Goal: Information Seeking & Learning: Find specific fact

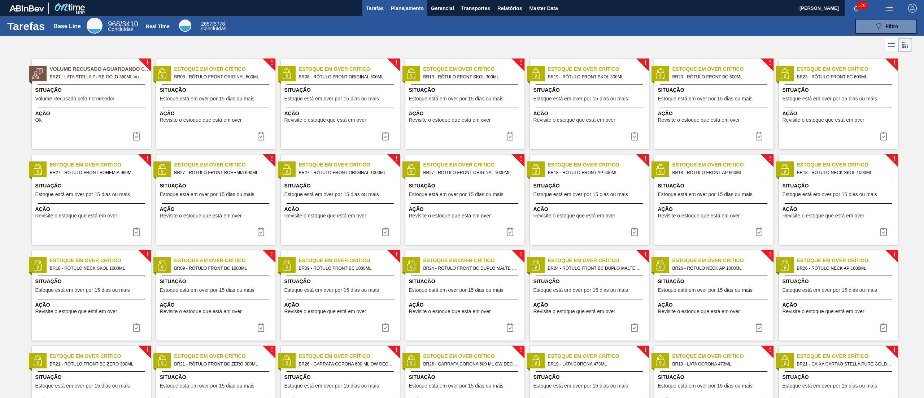
click at [412, 4] on span "Planejamento" at bounding box center [407, 8] width 33 height 9
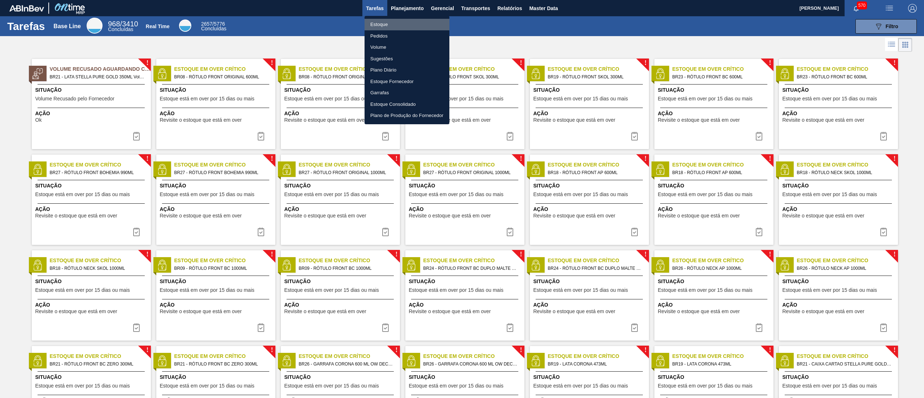
click at [404, 20] on li "Estoque" at bounding box center [407, 25] width 85 height 12
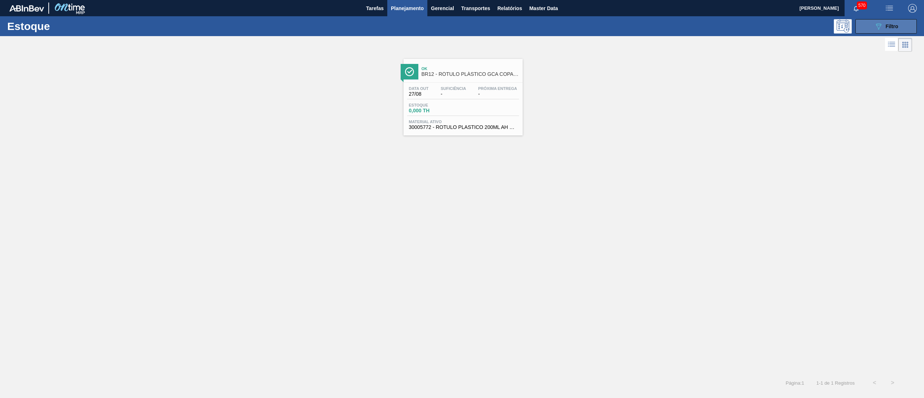
click at [884, 25] on div "089F7B8B-B2A5-4AFE-B5C0-19BA573D28AC Filtro" at bounding box center [886, 26] width 24 height 9
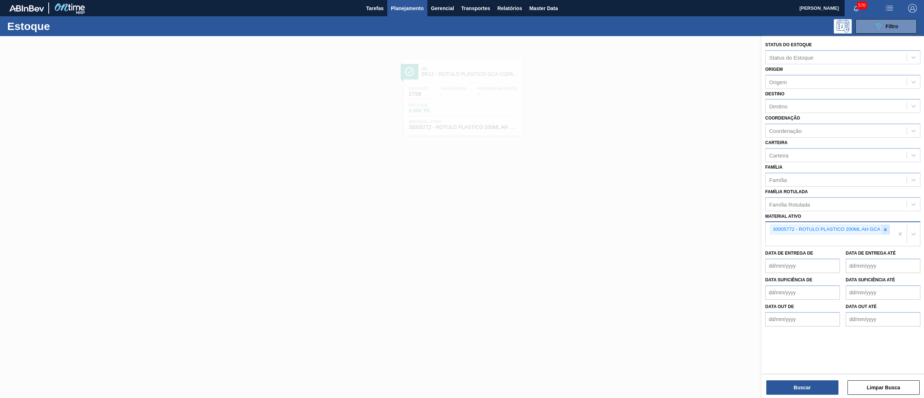
click at [888, 230] on icon at bounding box center [885, 229] width 5 height 5
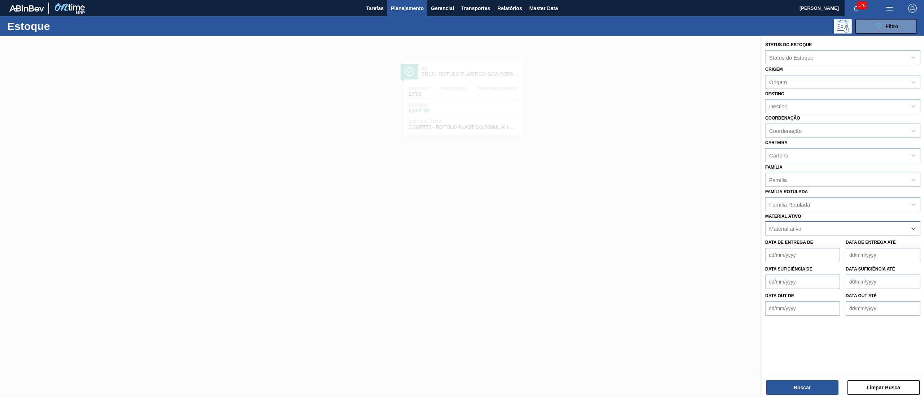
paste ativo "ROLHA PLÁSTICA SUKITA TUBAINA SHORT"
type ativo "ROLHA PLÁSTICA SUKITA TUBAINA SHORT"
click at [841, 204] on div "Família Rotulada" at bounding box center [836, 204] width 141 height 10
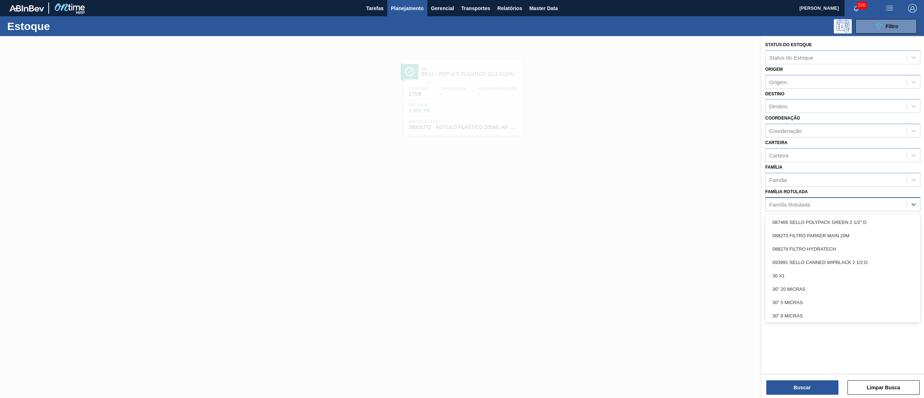
paste Rotulada "ROLHA PLÁSTICA SUKITA TUBAINA SHORT"
type Rotulada "ROLHA PLÁSTICA SUKITA TUBAINA SHORT"
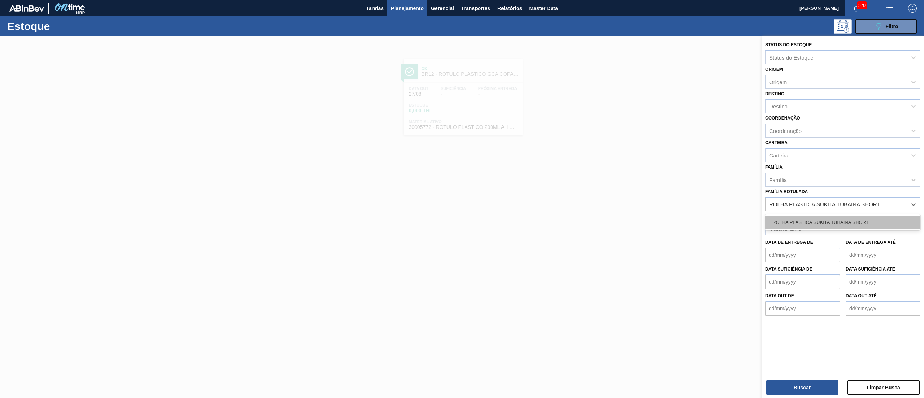
click at [833, 221] on div "ROLHA PLÁSTICA SUKITA TUBAINA SHORT" at bounding box center [842, 222] width 155 height 13
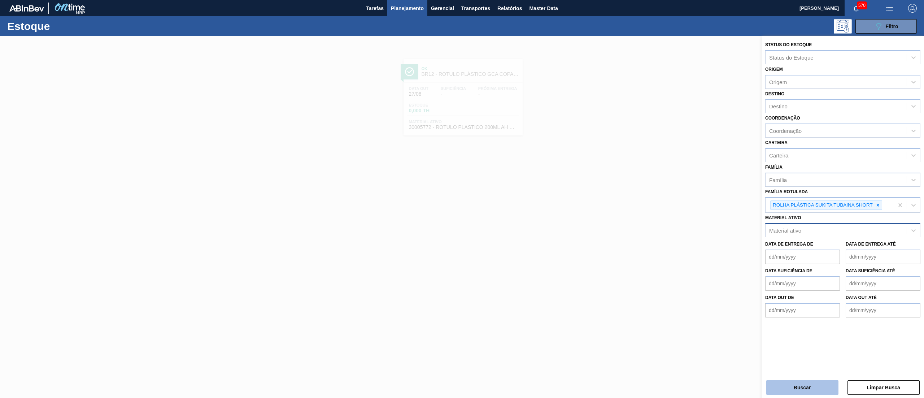
click at [802, 384] on button "Buscar" at bounding box center [802, 387] width 72 height 14
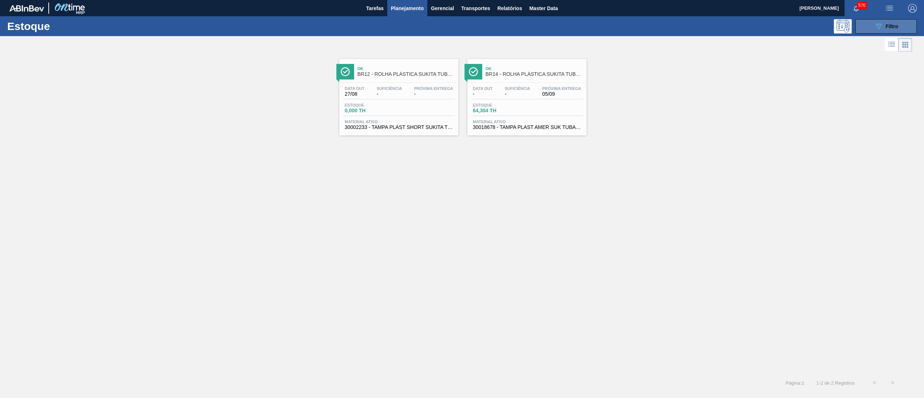
click at [873, 30] on button "089F7B8B-B2A5-4AFE-B5C0-19BA573D28AC Filtro" at bounding box center [886, 26] width 61 height 14
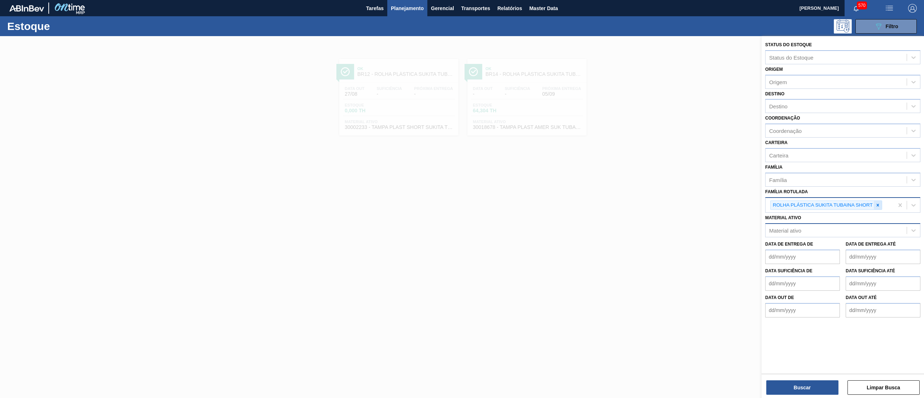
click at [878, 205] on icon at bounding box center [877, 205] width 5 height 5
type Rotulada "SUK TUB"
click at [859, 192] on div "Família Rotulada option ROLHA PLÁSTICA SUKITA TUBAINA SHORT, deselected. option…" at bounding box center [842, 199] width 155 height 25
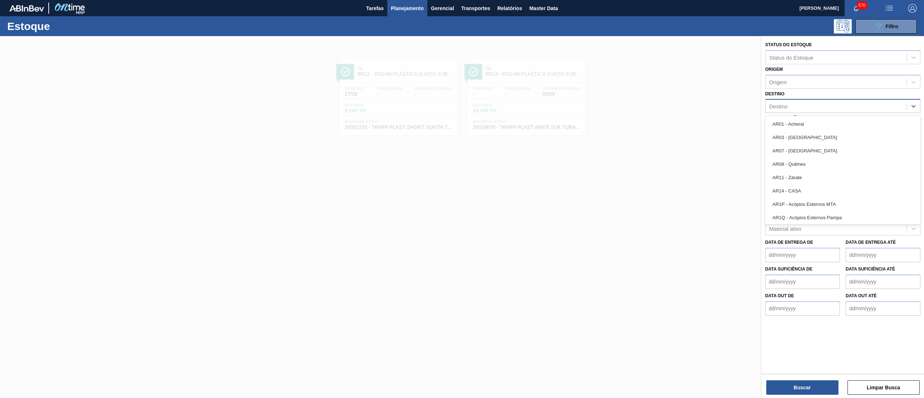
click at [799, 105] on div "Destino" at bounding box center [836, 106] width 141 height 10
type input "15"
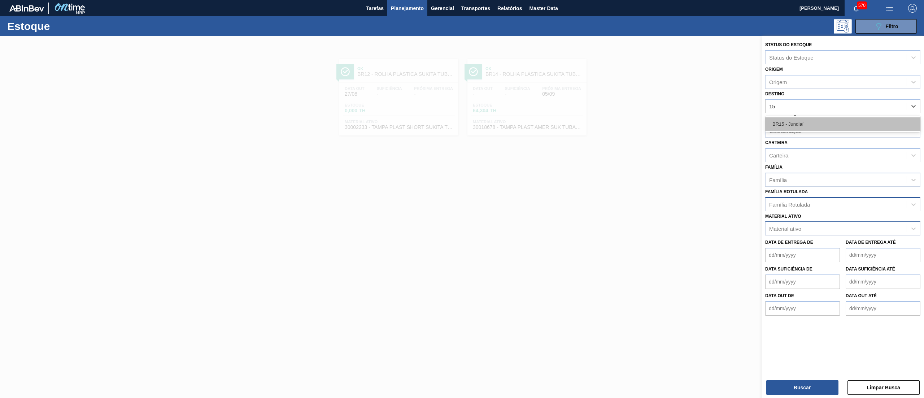
click at [801, 118] on div "BR15 - Jundiaí" at bounding box center [842, 123] width 155 height 13
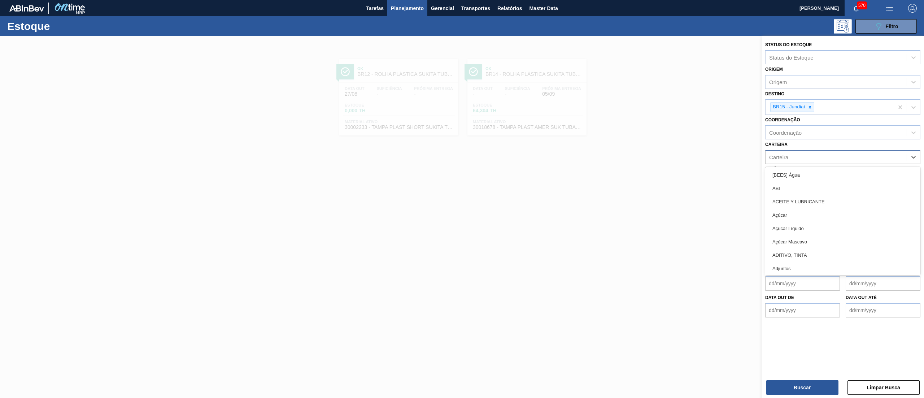
click at [791, 160] on div "Carteira" at bounding box center [836, 157] width 141 height 10
type input "PLÁST"
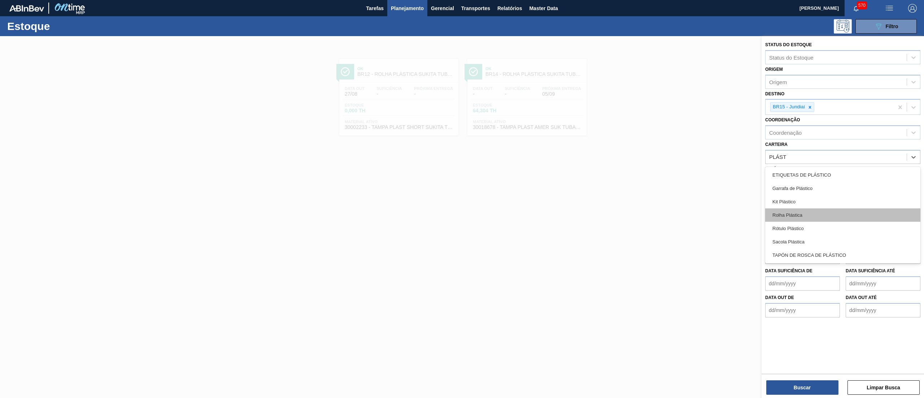
click at [853, 220] on div "Rolha Plástica" at bounding box center [842, 214] width 155 height 13
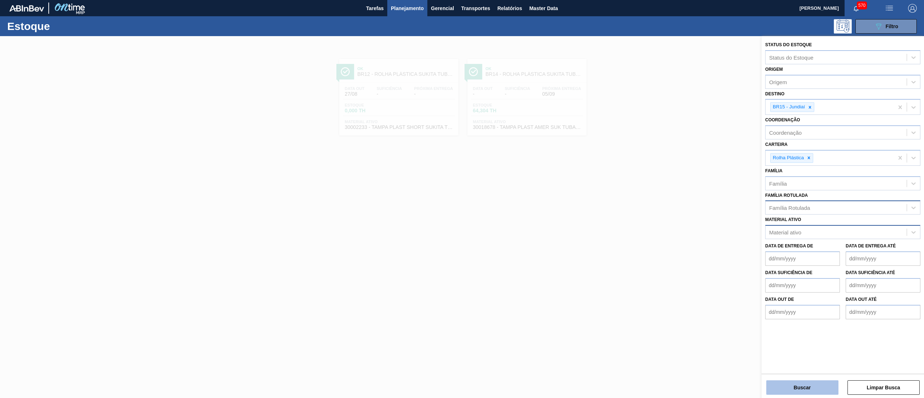
click at [795, 380] on button "Buscar" at bounding box center [802, 387] width 72 height 14
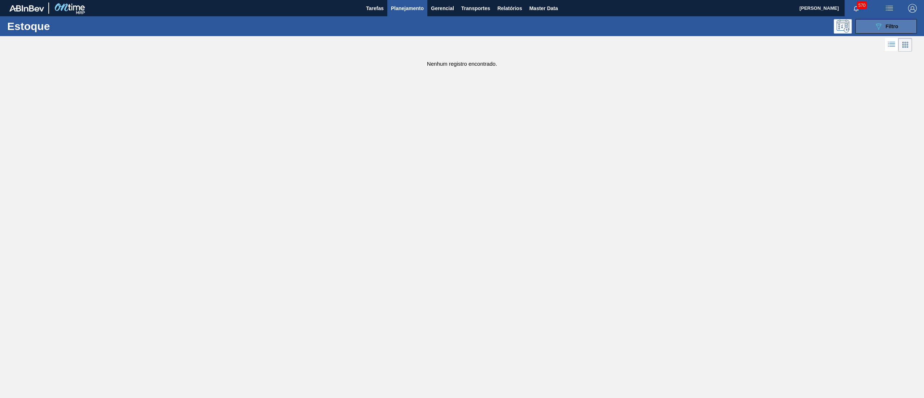
click at [896, 23] on span "Filtro" at bounding box center [892, 26] width 13 height 6
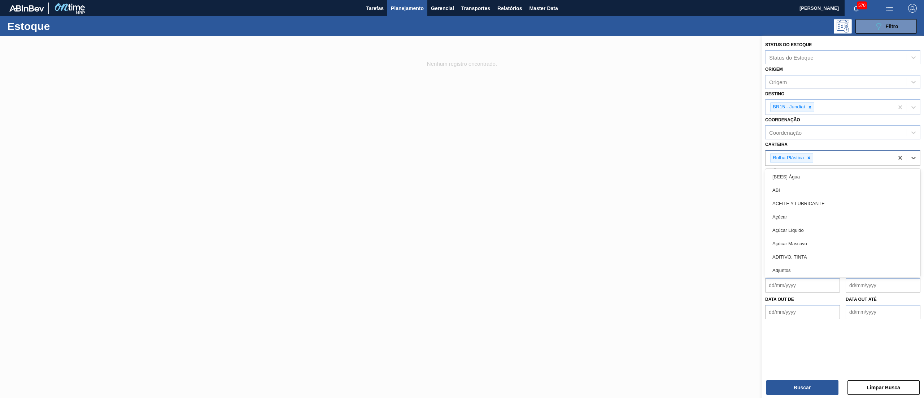
click at [838, 155] on div "Rolha Plástica" at bounding box center [830, 158] width 128 height 15
type input "PLÁST"
click at [808, 157] on icon at bounding box center [808, 157] width 5 height 5
click at [820, 150] on div "PLÁST" at bounding box center [842, 157] width 155 height 14
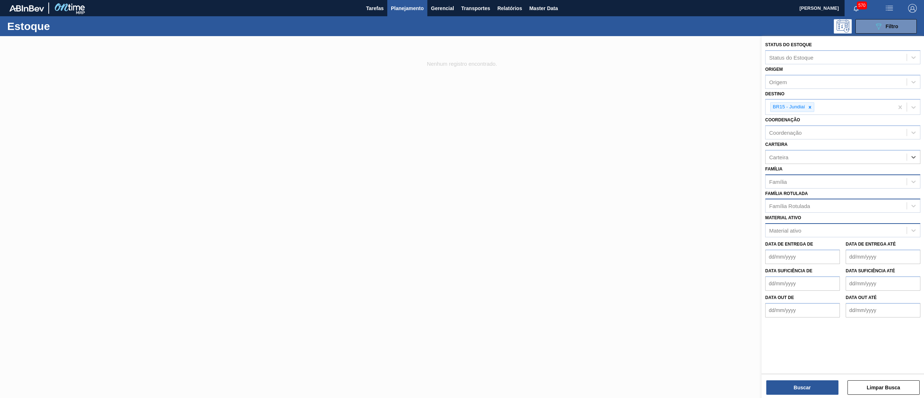
click at [809, 181] on div "Família" at bounding box center [836, 181] width 141 height 10
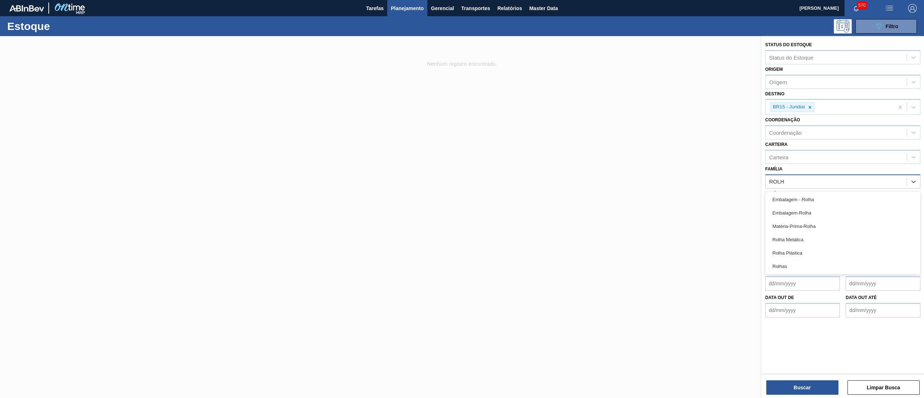
type input "ROLHA"
click at [801, 252] on div "Rolha Plástica" at bounding box center [842, 252] width 155 height 13
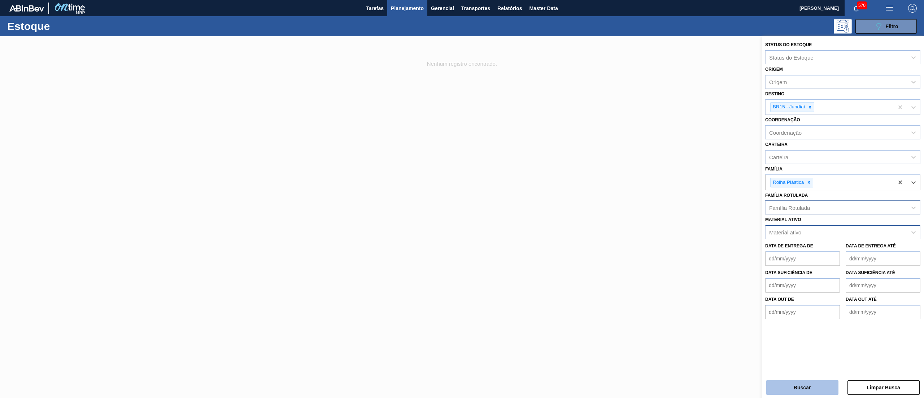
click at [769, 385] on button "Buscar" at bounding box center [802, 387] width 72 height 14
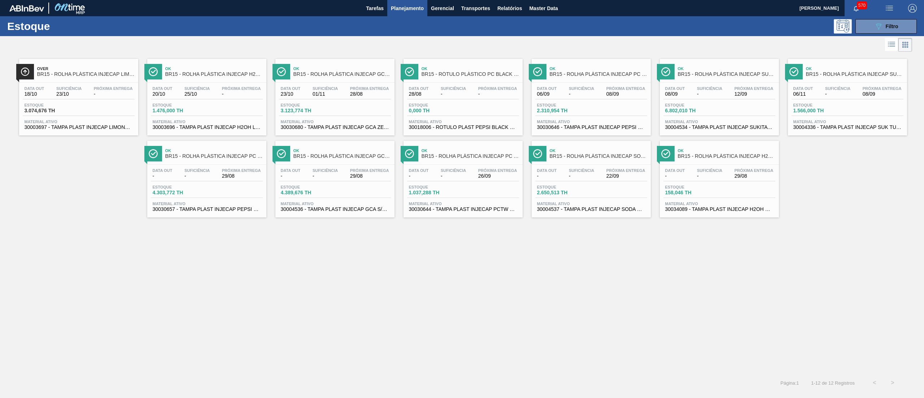
click at [864, 129] on span "30004336 - TAMPA PLAST INJECAP SUK TUB S/LINER" at bounding box center [847, 127] width 108 height 5
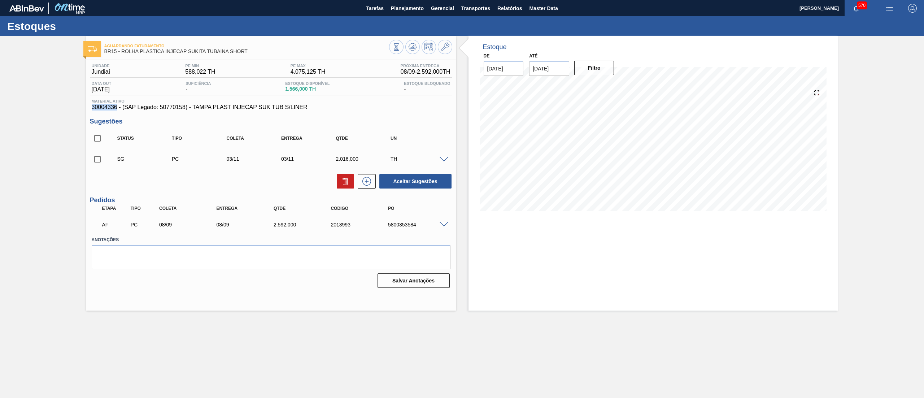
drag, startPoint x: 88, startPoint y: 110, endPoint x: 118, endPoint y: 111, distance: 29.6
click at [118, 111] on div "Unidade Jundiaí PE MIN 588,022 TH PE MAX 4.075,125 TH Próxima Entrega 08/09 - 2…" at bounding box center [271, 175] width 370 height 230
copy span "30004336"
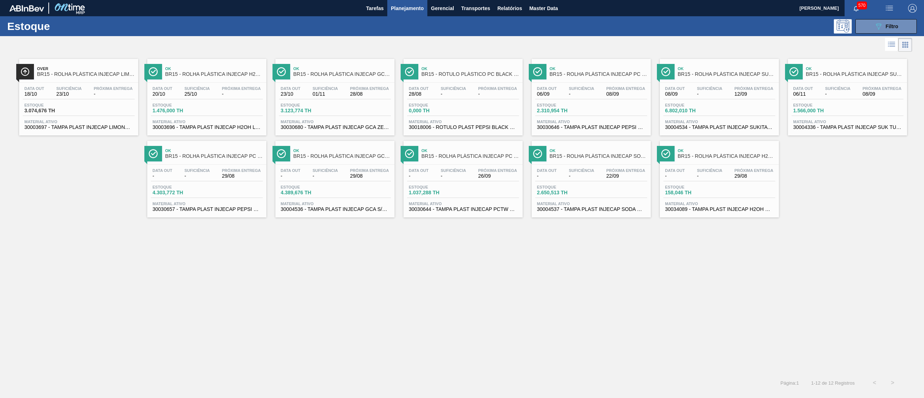
click at [731, 127] on span "30004534 - TAMPA PLAST INJECAP SUKITA S/LINER" at bounding box center [719, 127] width 108 height 5
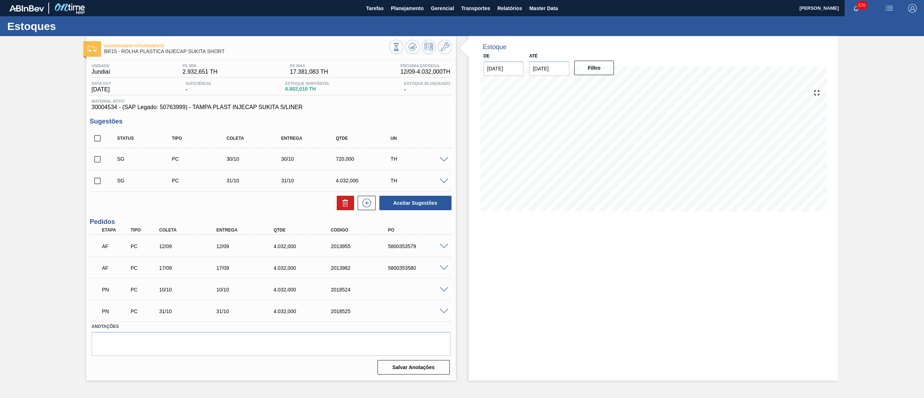
drag, startPoint x: 91, startPoint y: 111, endPoint x: 118, endPoint y: 114, distance: 26.8
click at [118, 114] on div "Unidade Jundiaí PE MIN 2.932,651 TH PE MAX 17.381,083 TH Próxima Entrega 12/09 …" at bounding box center [271, 218] width 370 height 317
drag, startPoint x: 92, startPoint y: 108, endPoint x: 118, endPoint y: 109, distance: 25.3
click at [118, 109] on span "30004534 - (SAP Legado: 50763999) - TAMPA PLAST INJECAP SUKITA S/LINER" at bounding box center [271, 107] width 359 height 6
copy span "30004534"
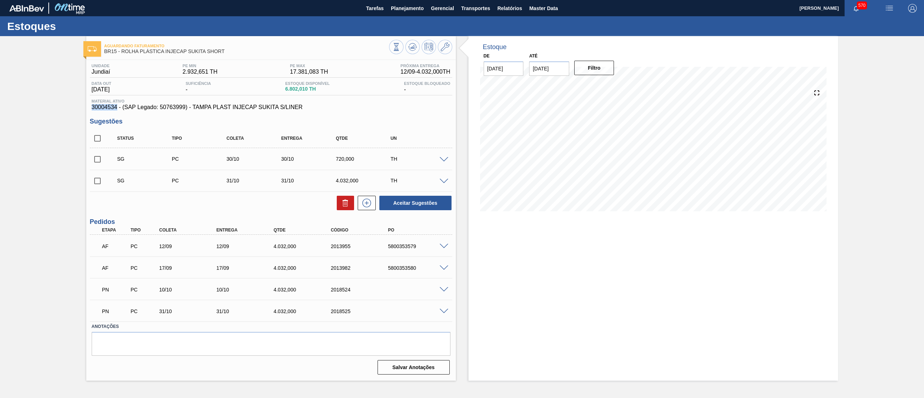
copy span "30004534"
